Goal: Check status: Check status

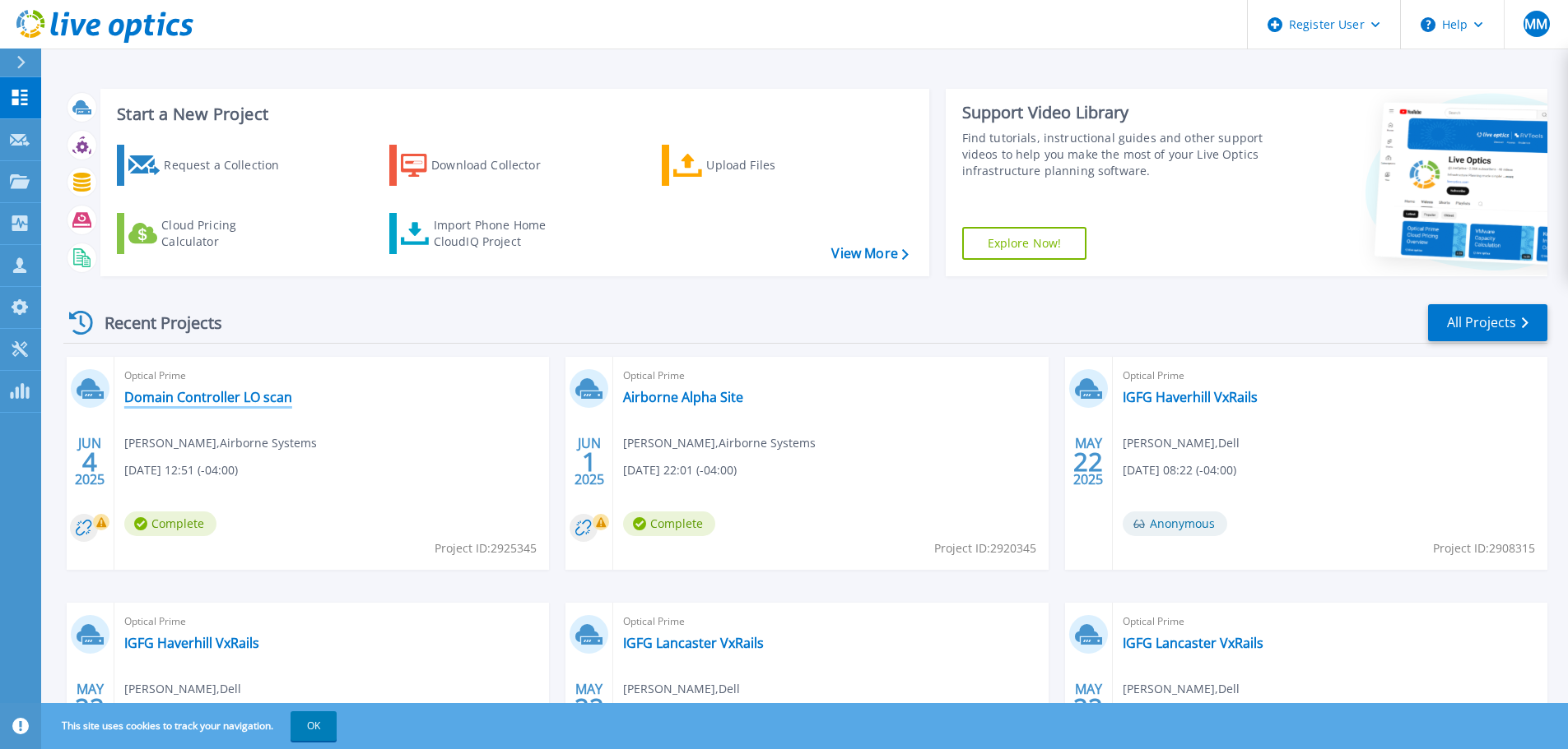
click at [246, 401] on link "Domain Controller LO scan" at bounding box center [209, 397] width 168 height 17
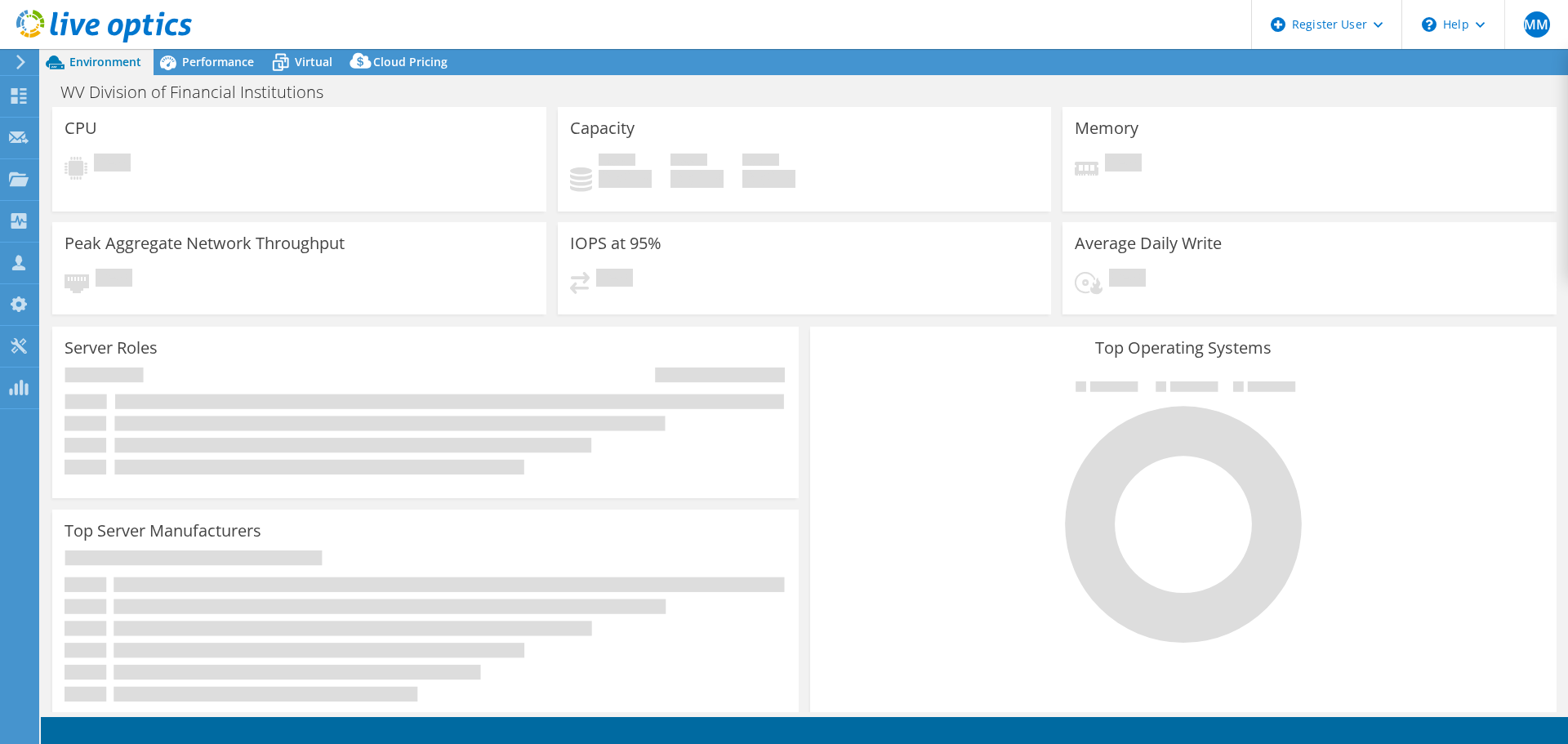
select select "USD"
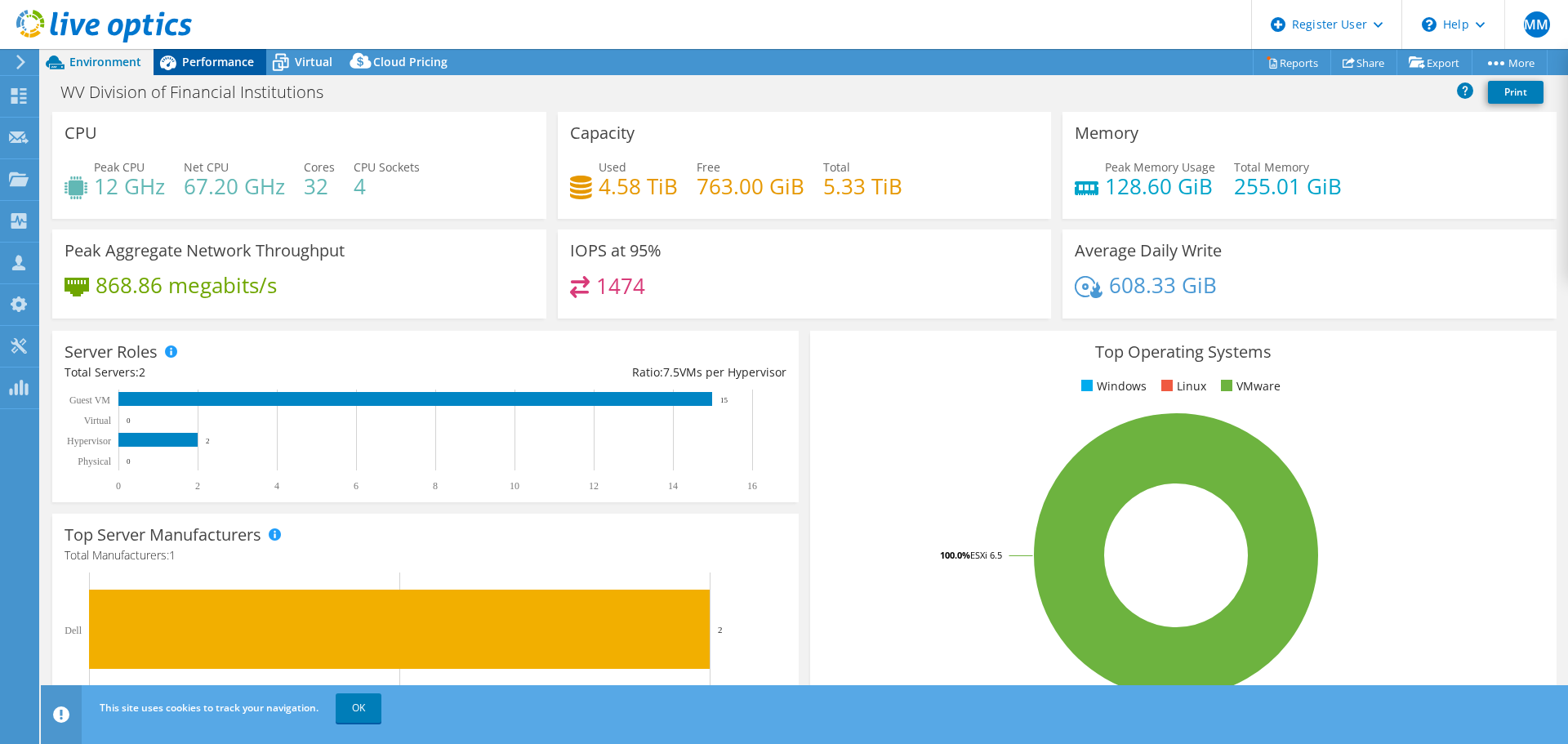
click at [223, 66] on span "Performance" at bounding box center [217, 62] width 72 height 16
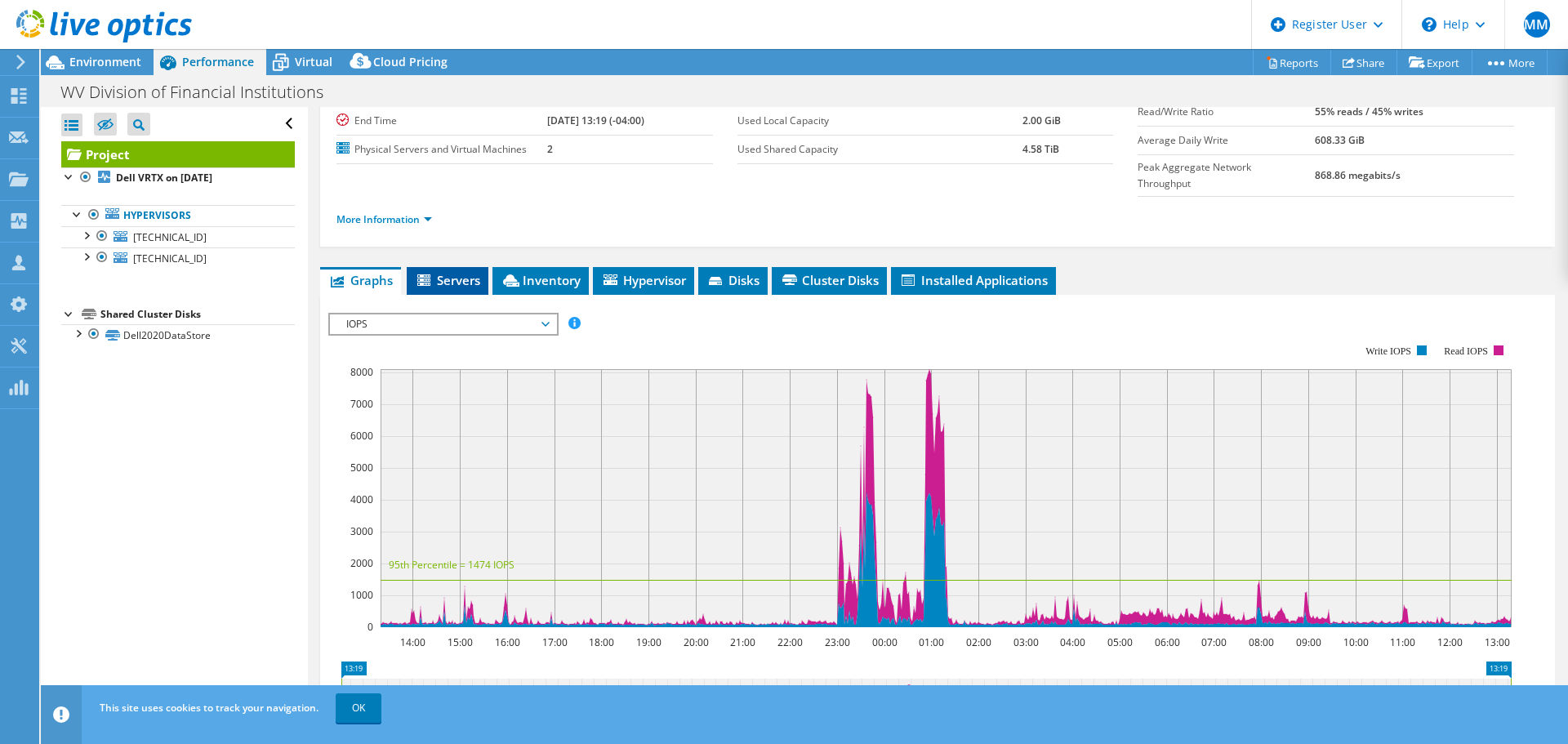
click at [458, 267] on li "Servers" at bounding box center [447, 281] width 82 height 28
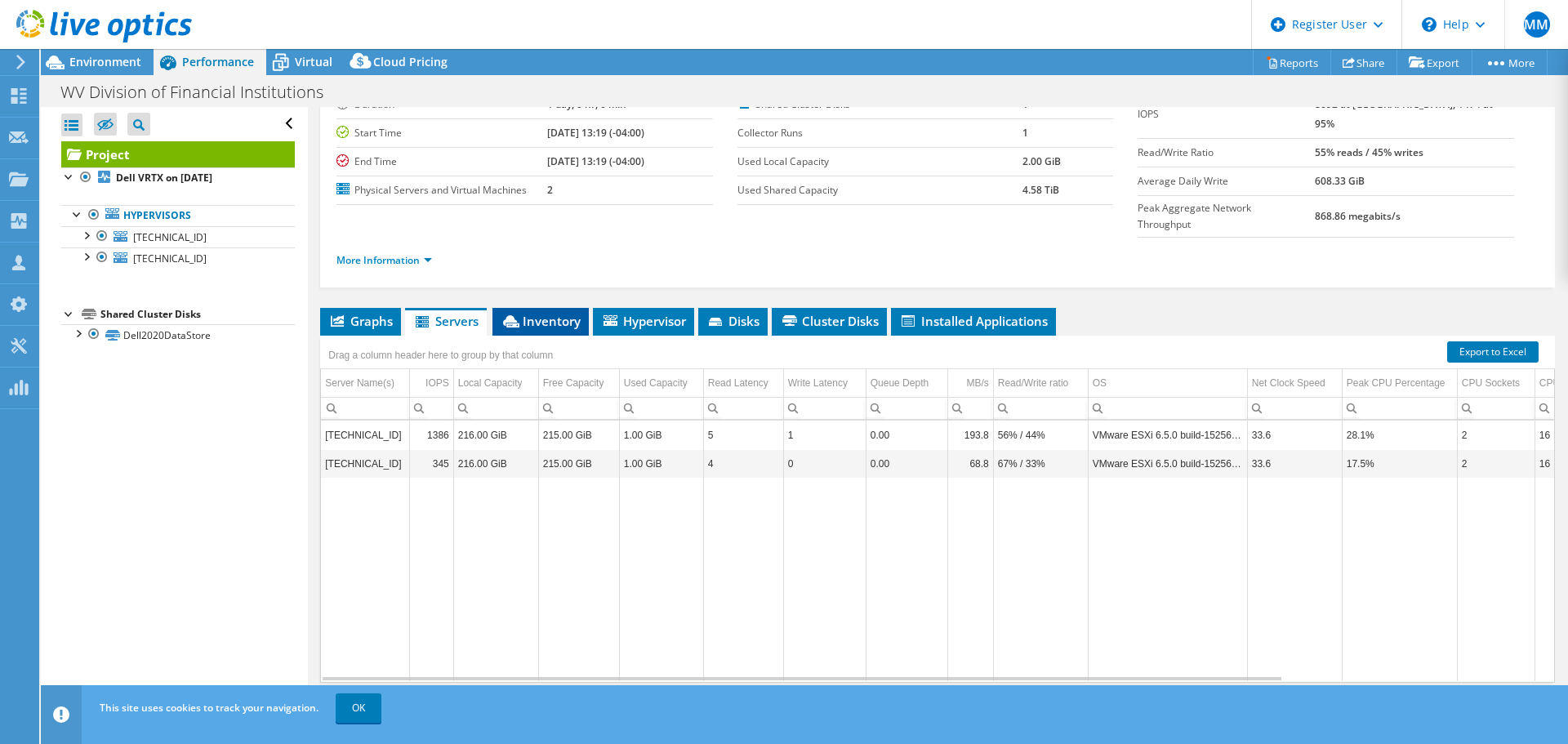
click at [555, 313] on span "Inventory" at bounding box center [540, 320] width 80 height 17
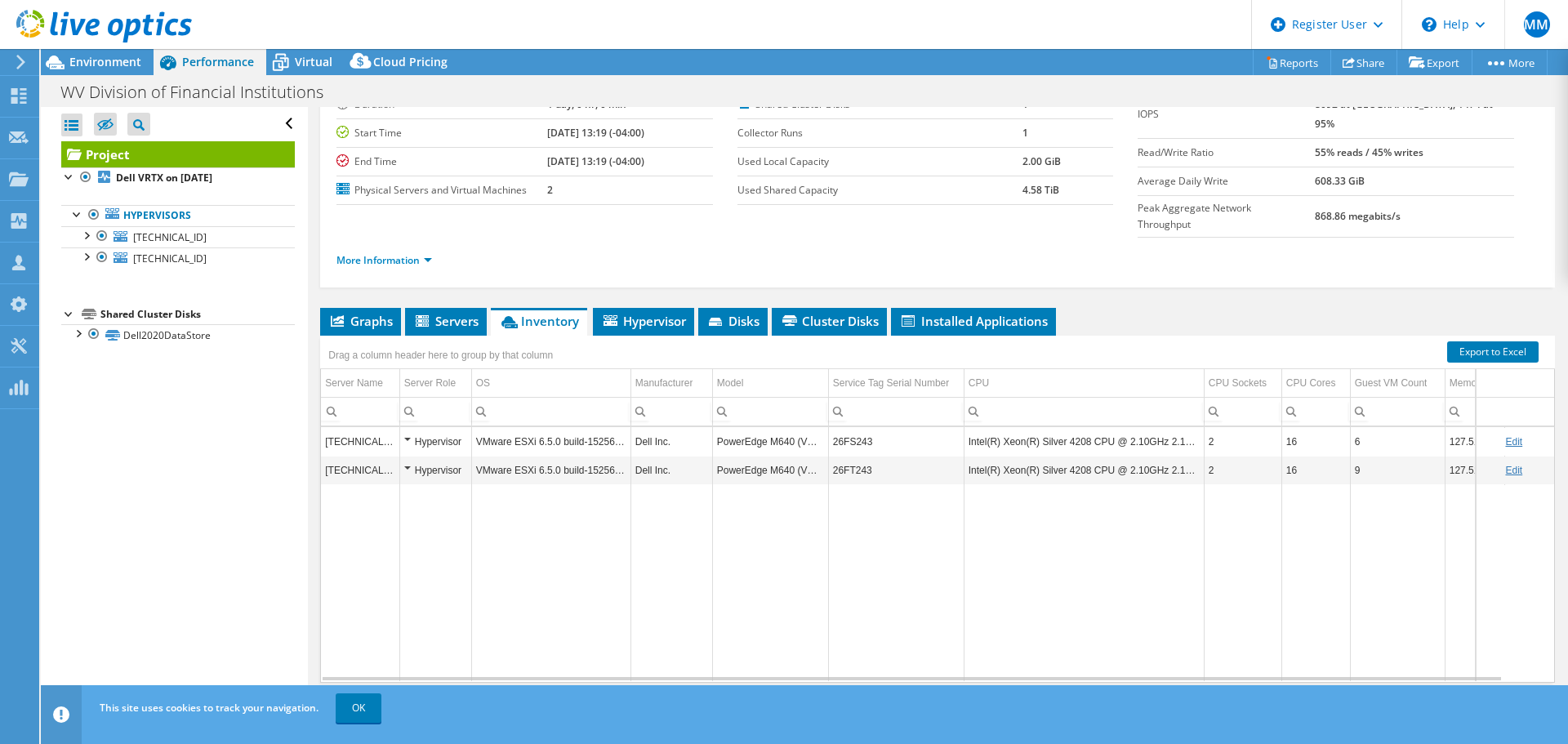
click at [850, 428] on td "26FS243" at bounding box center [896, 441] width 136 height 29
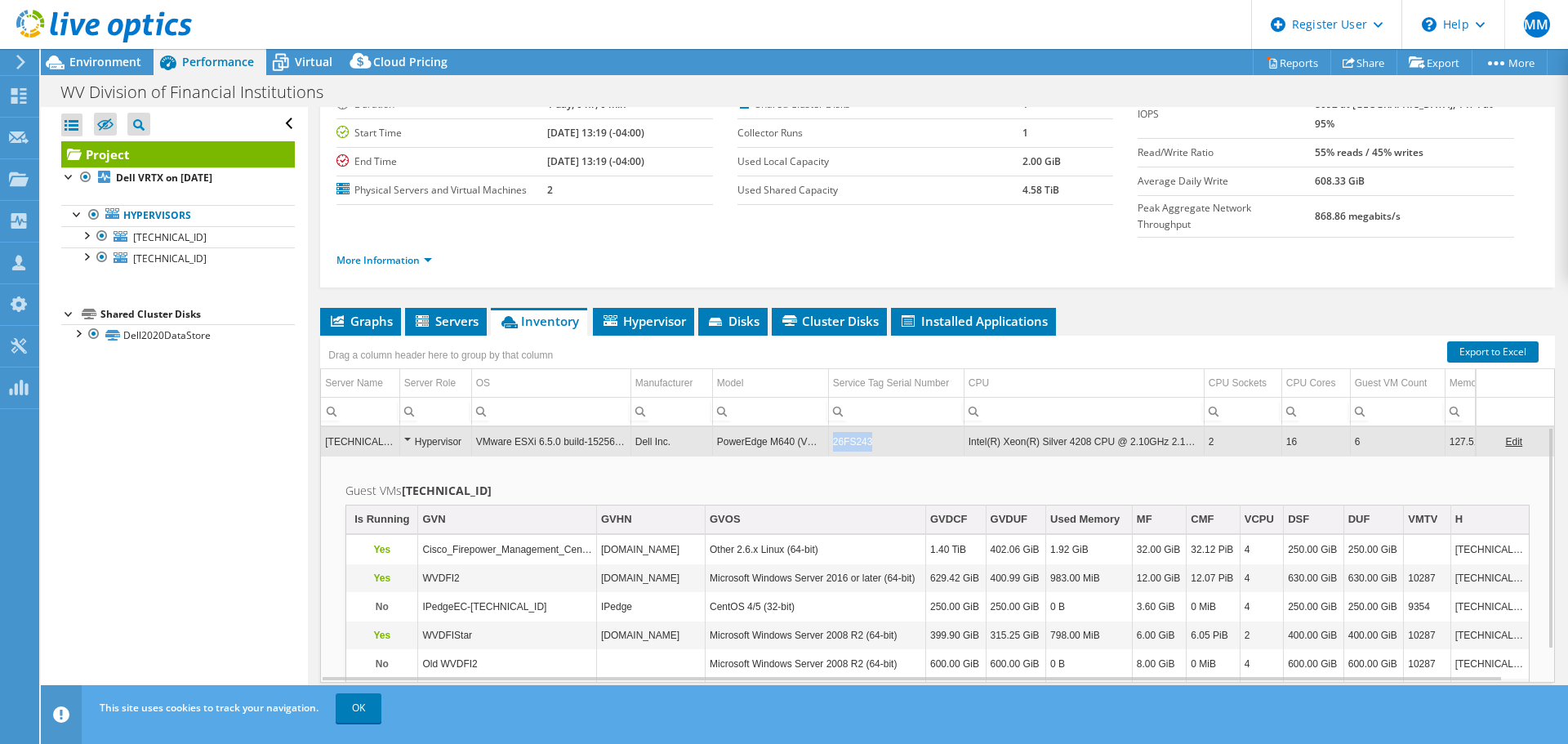
click at [850, 428] on td "26FS243" at bounding box center [896, 441] width 136 height 29
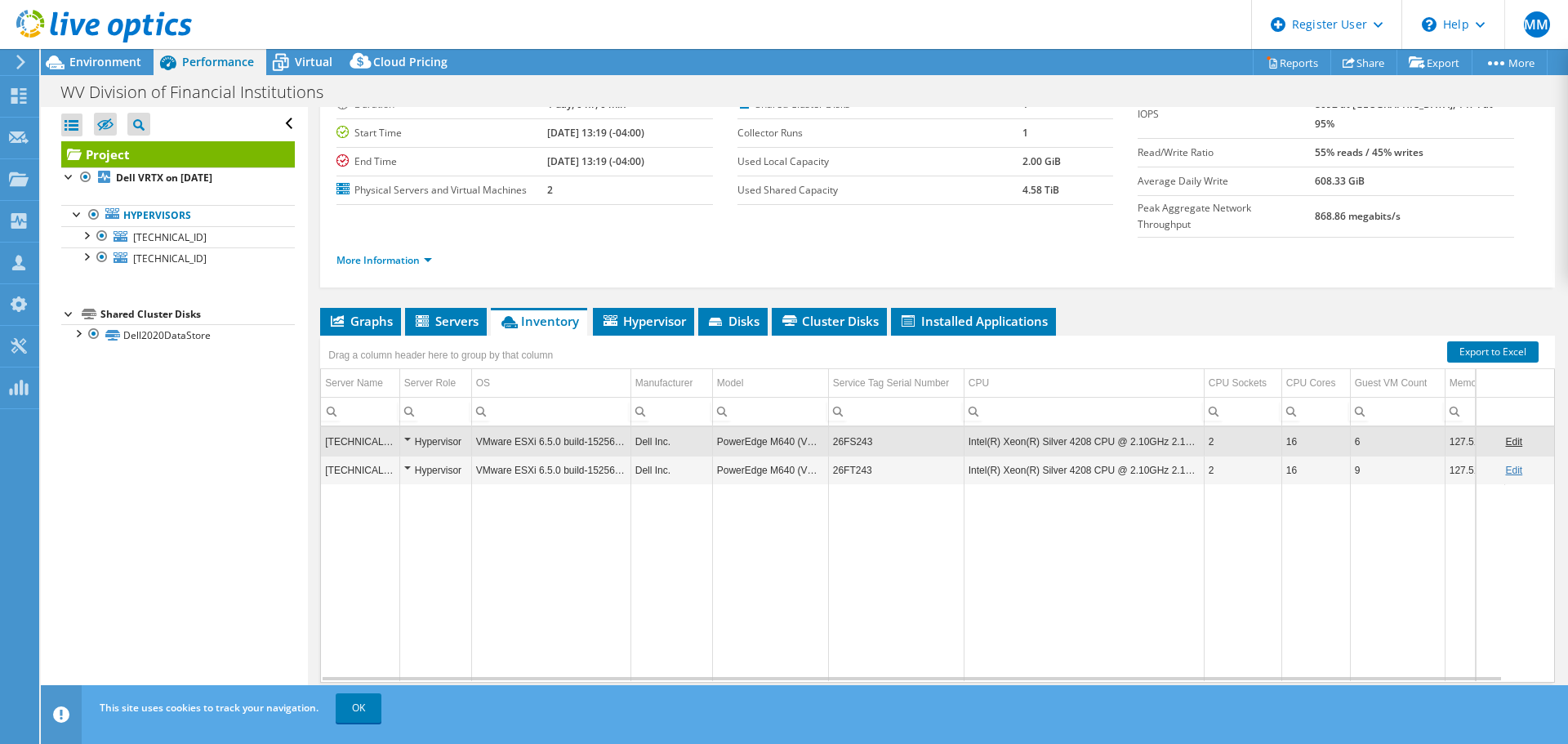
click at [850, 428] on td "26FS243" at bounding box center [896, 441] width 136 height 29
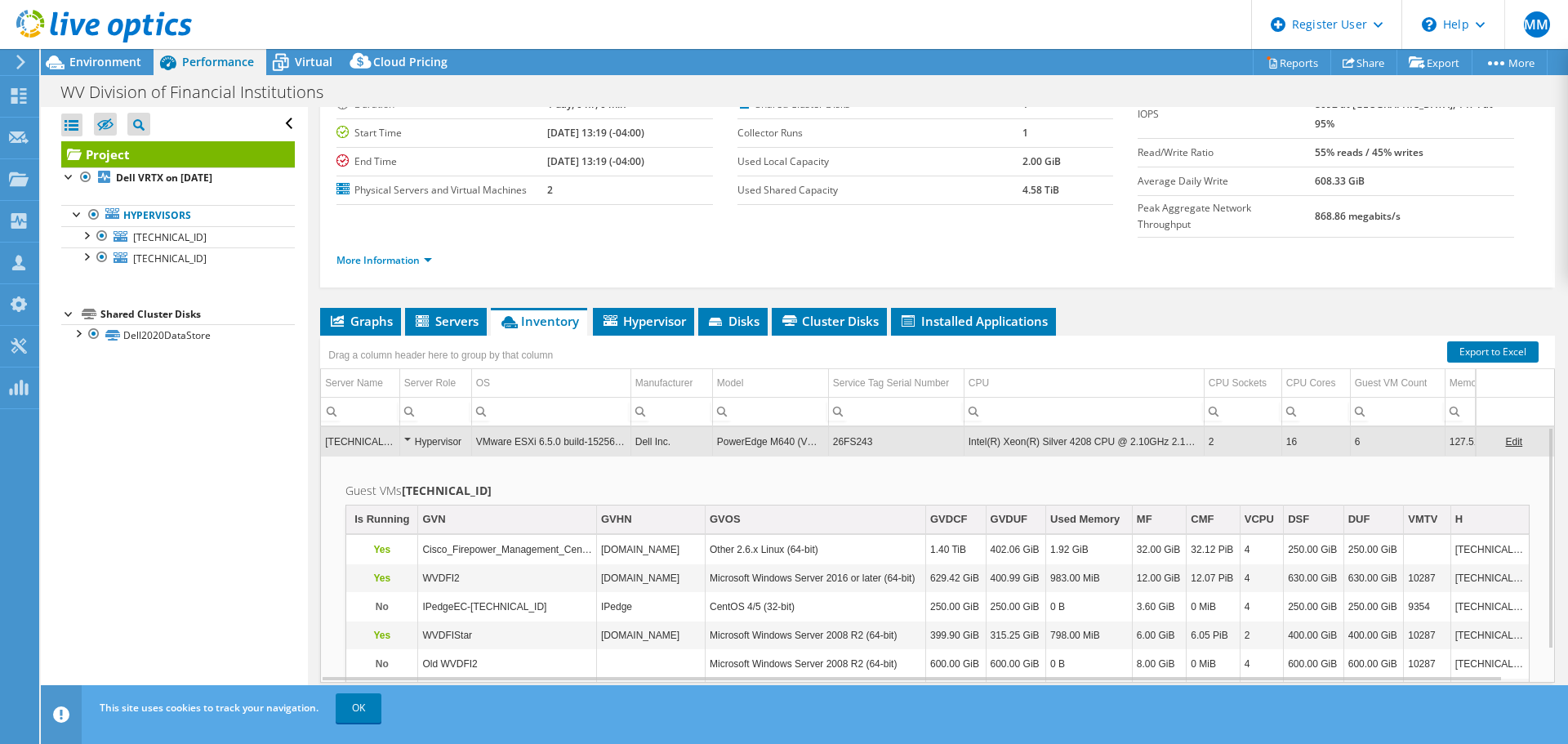
click at [850, 428] on td "26FS243" at bounding box center [896, 441] width 136 height 29
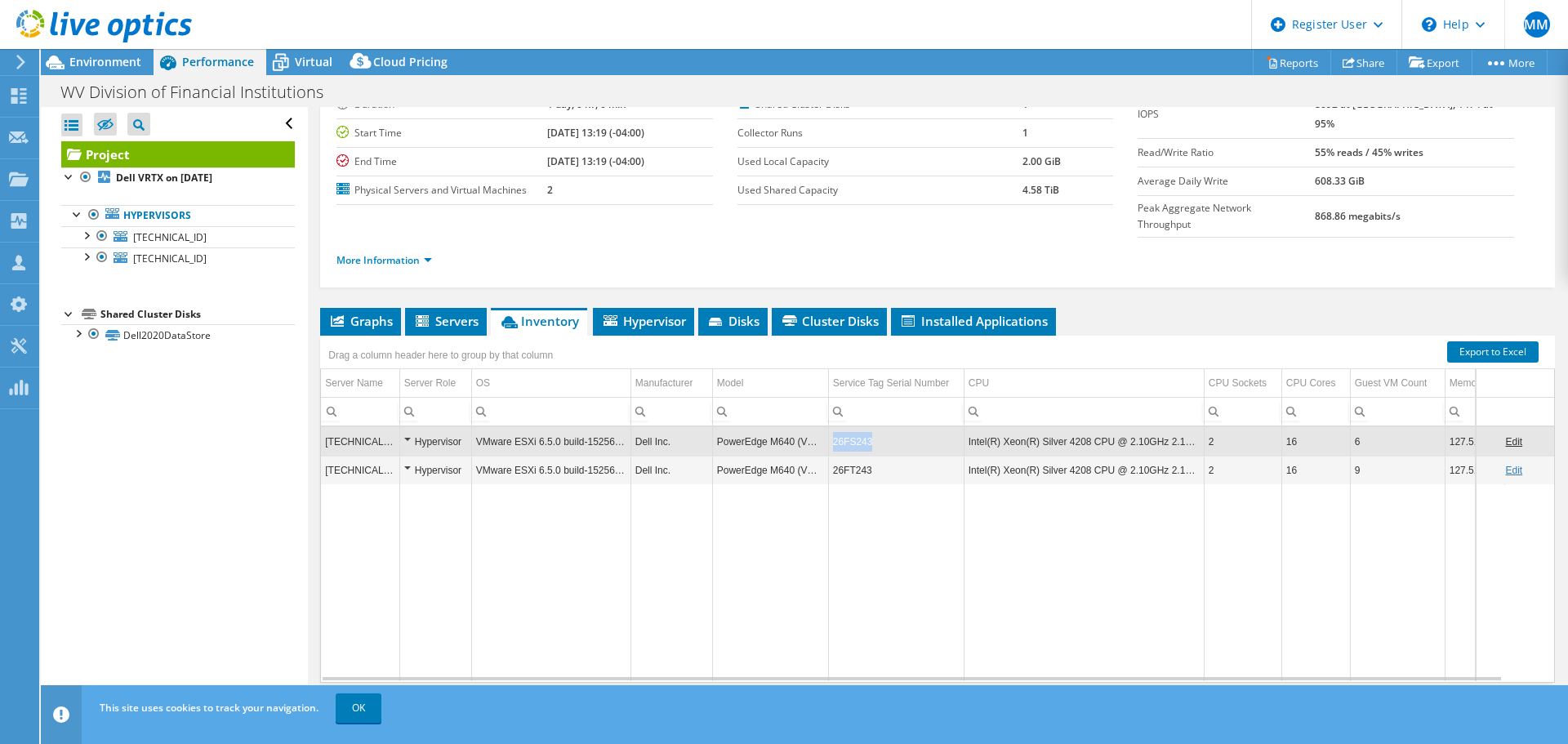
click at [850, 428] on td "26FS243" at bounding box center [896, 441] width 136 height 29
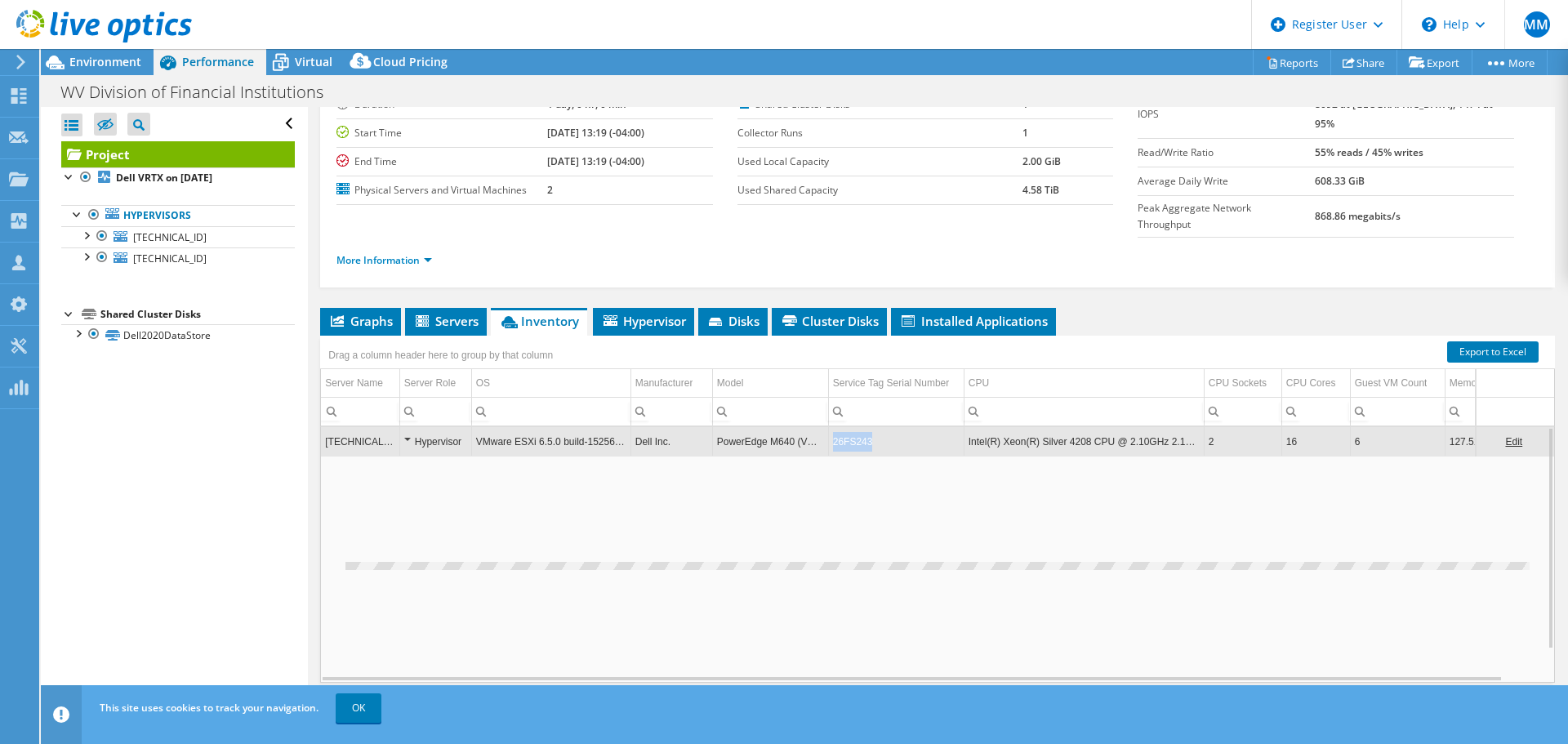
click at [850, 428] on td "26FS243" at bounding box center [896, 441] width 136 height 29
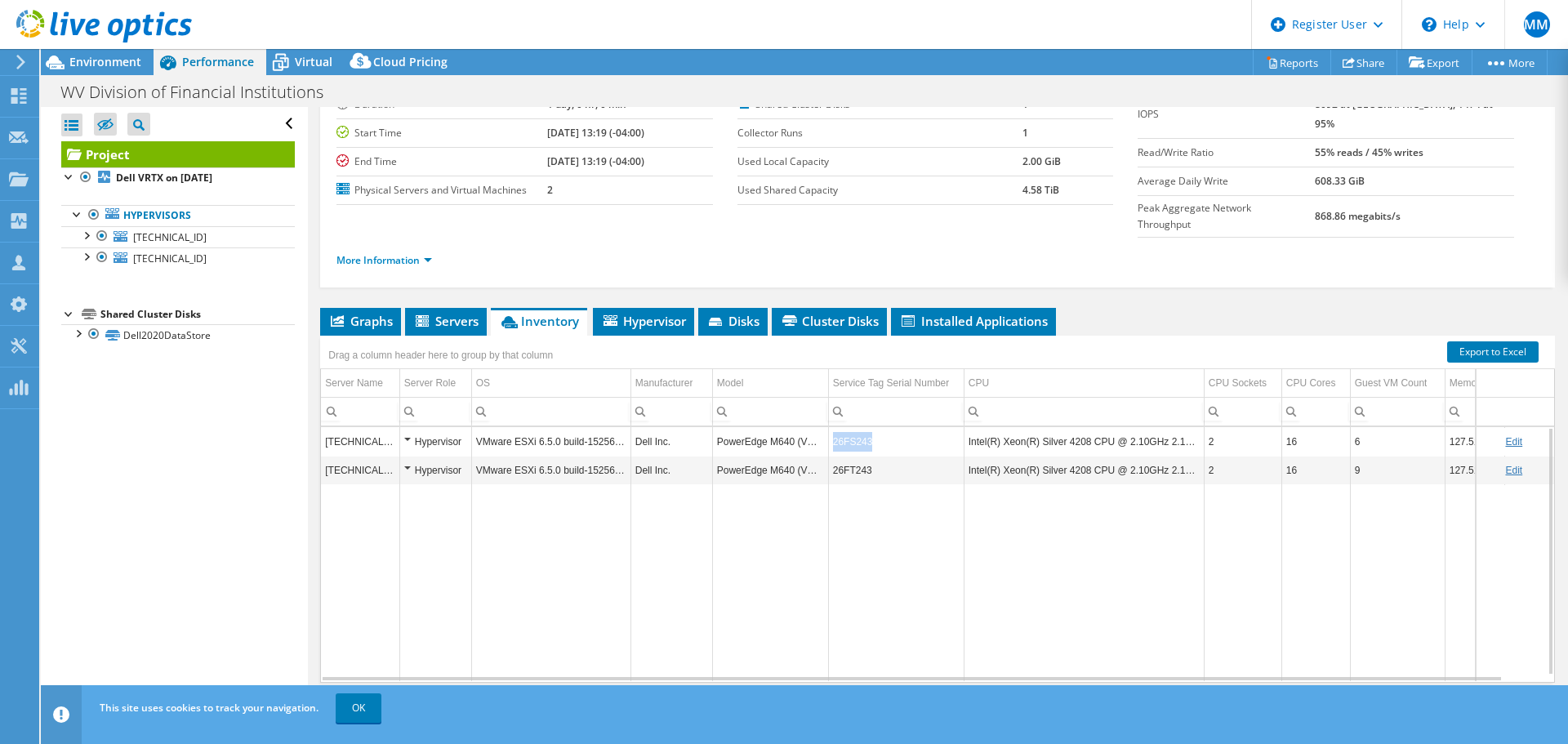
copy td "26FS243"
click at [850, 428] on td "26FS243" at bounding box center [896, 441] width 136 height 29
click at [99, 69] on span "Environment" at bounding box center [105, 62] width 72 height 16
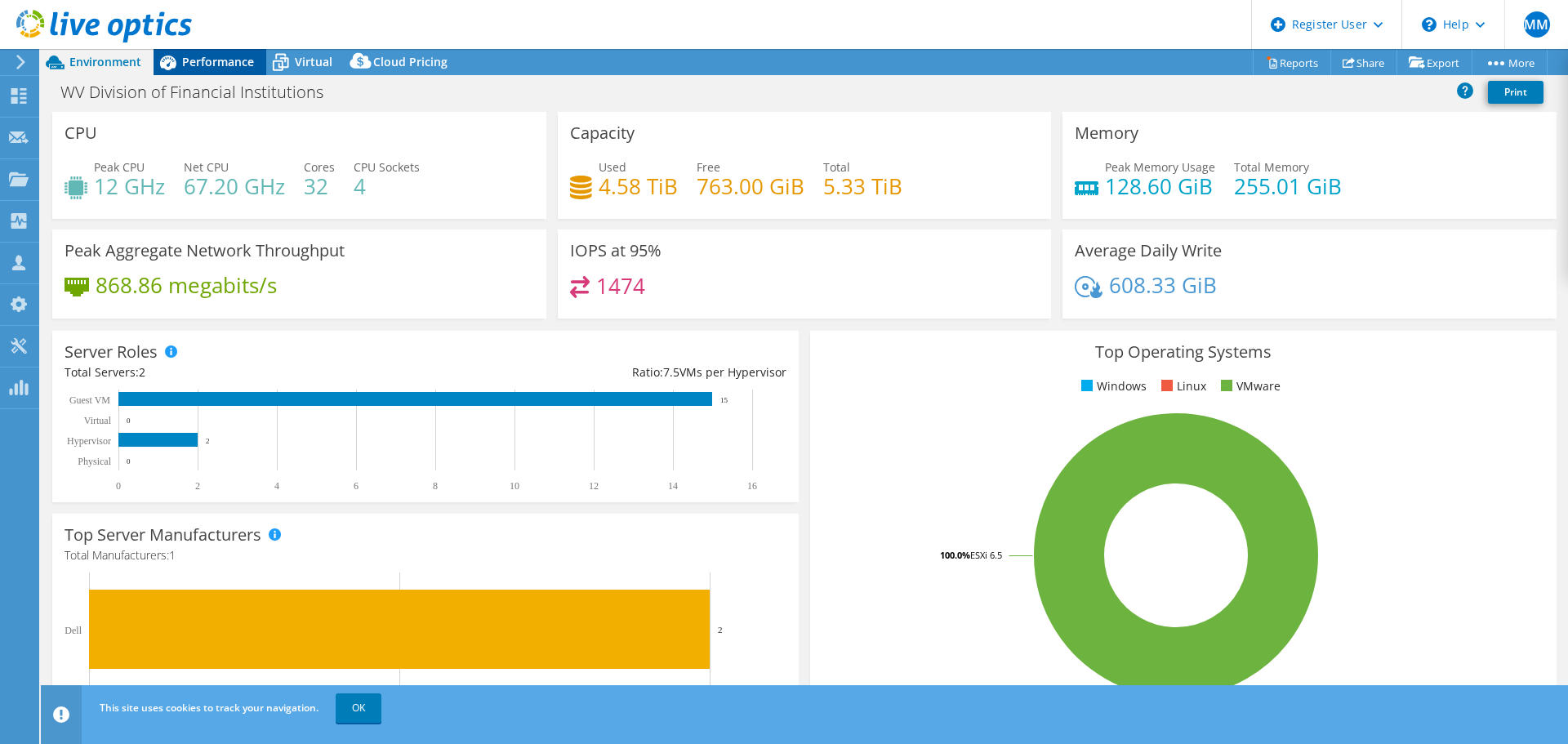
click at [225, 56] on span "Performance" at bounding box center [217, 62] width 72 height 16
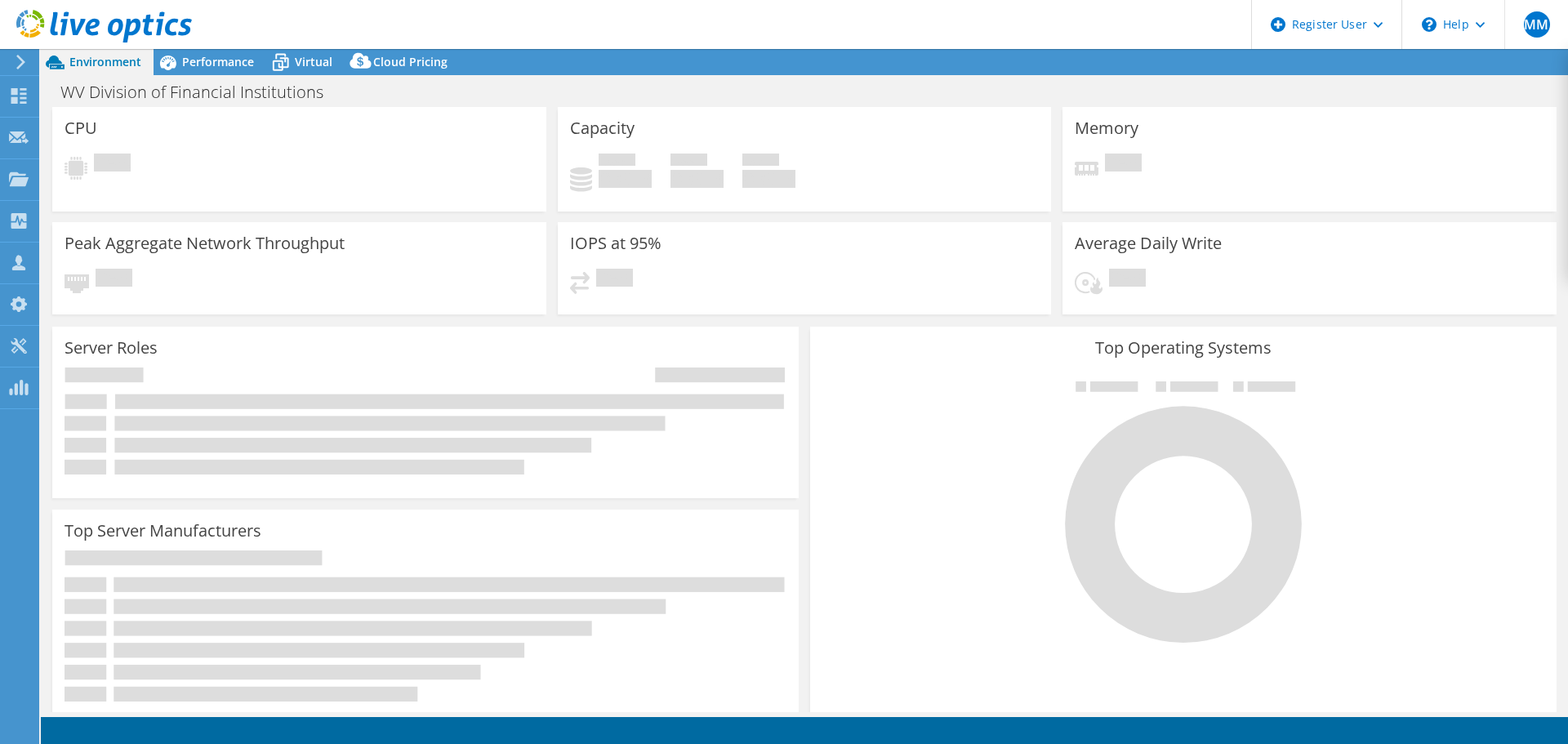
select select "USD"
